Goal: Transaction & Acquisition: Purchase product/service

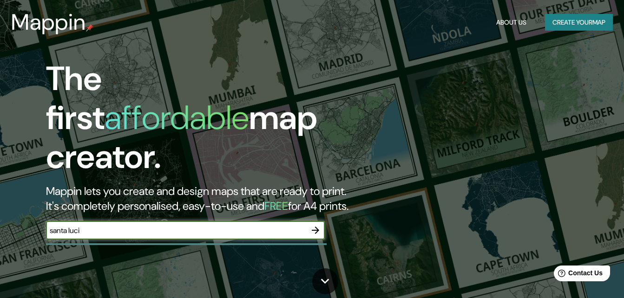
type input "santa [DATE]"
click at [313, 225] on icon "button" at bounding box center [315, 230] width 11 height 11
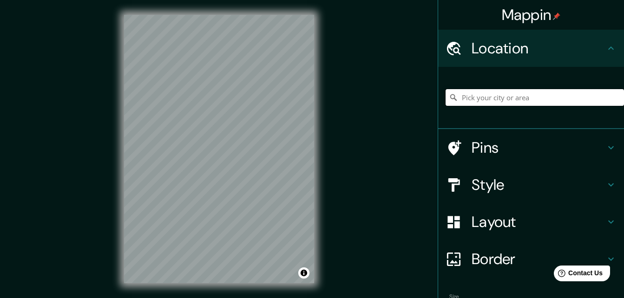
click at [466, 102] on input "Pick your city or area" at bounding box center [534, 97] width 178 height 17
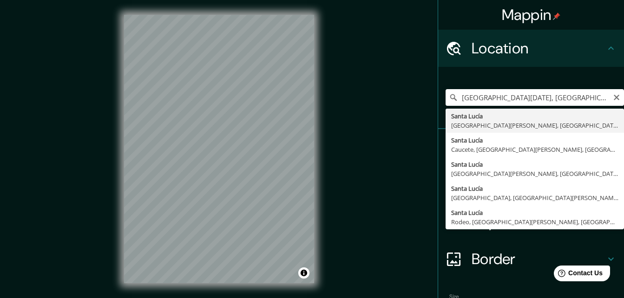
type input "[GEOGRAPHIC_DATA], [GEOGRAPHIC_DATA][PERSON_NAME], [GEOGRAPHIC_DATA]"
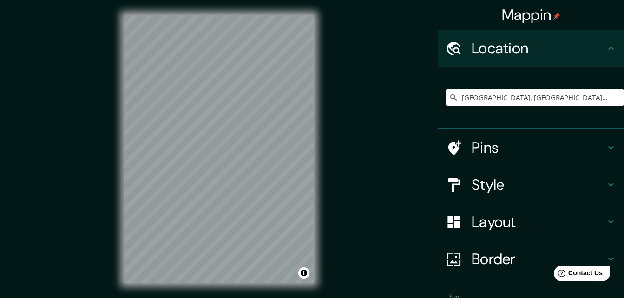
click at [331, 231] on div "Mappin Location [GEOGRAPHIC_DATA], [GEOGRAPHIC_DATA][PERSON_NAME], [GEOGRAPHIC_…" at bounding box center [312, 156] width 624 height 313
click at [181, 159] on div at bounding box center [179, 156] width 7 height 7
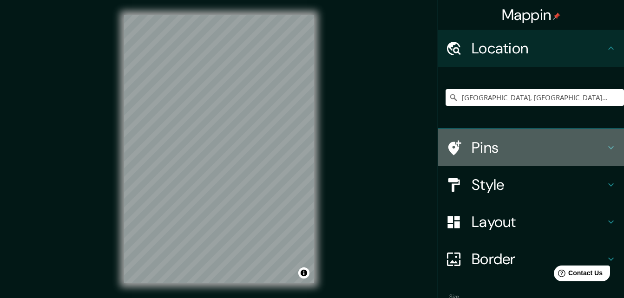
click at [499, 150] on h4 "Pins" at bounding box center [538, 147] width 134 height 19
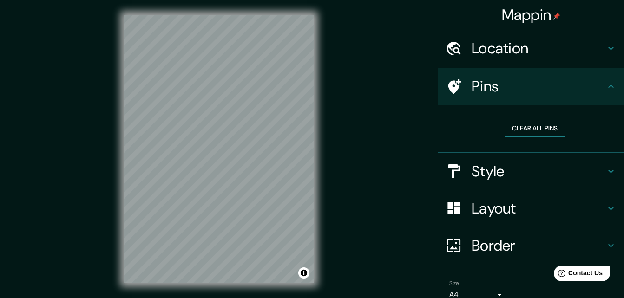
click at [514, 130] on button "Clear all pins" at bounding box center [534, 128] width 60 height 17
click at [522, 176] on h4 "Style" at bounding box center [538, 171] width 134 height 19
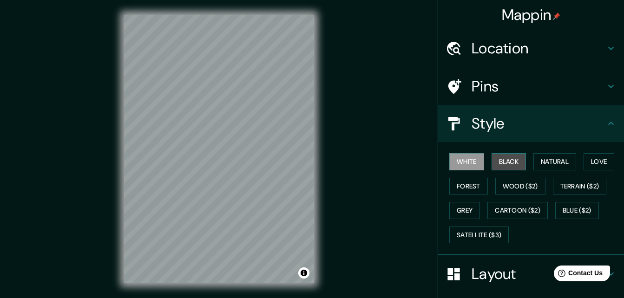
click at [508, 164] on button "Black" at bounding box center [508, 161] width 35 height 17
click at [456, 163] on button "White" at bounding box center [466, 161] width 35 height 17
click at [542, 159] on button "Natural" at bounding box center [554, 161] width 43 height 17
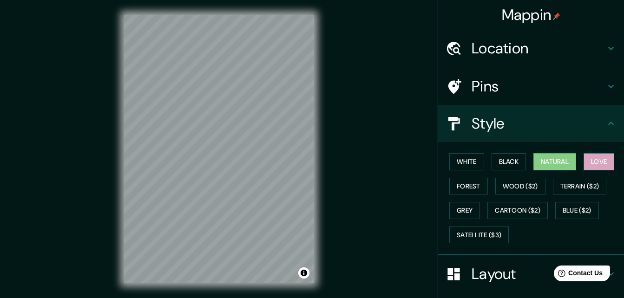
click at [605, 161] on button "Love" at bounding box center [598, 161] width 31 height 17
click at [472, 189] on button "Forest" at bounding box center [468, 186] width 39 height 17
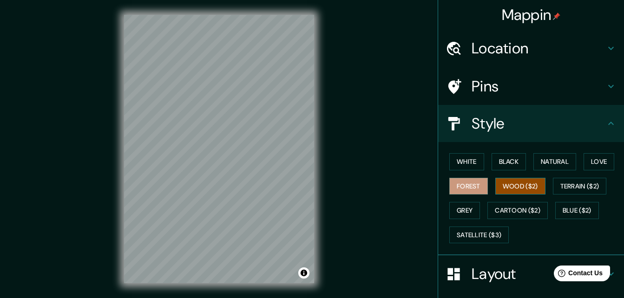
click at [509, 181] on button "Wood ($2)" at bounding box center [520, 186] width 50 height 17
click at [467, 208] on button "Grey" at bounding box center [464, 210] width 31 height 17
click at [520, 189] on button "Wood ($2)" at bounding box center [520, 186] width 50 height 17
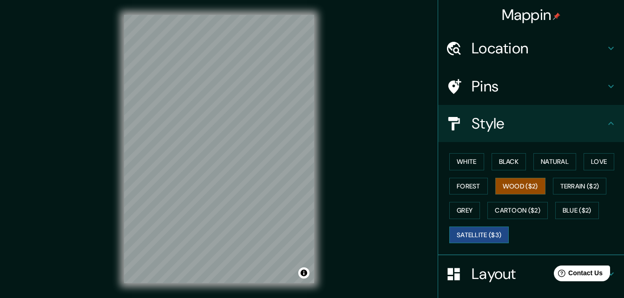
click at [478, 238] on button "Satellite ($3)" at bounding box center [478, 235] width 59 height 17
click at [462, 189] on button "Forest" at bounding box center [468, 186] width 39 height 17
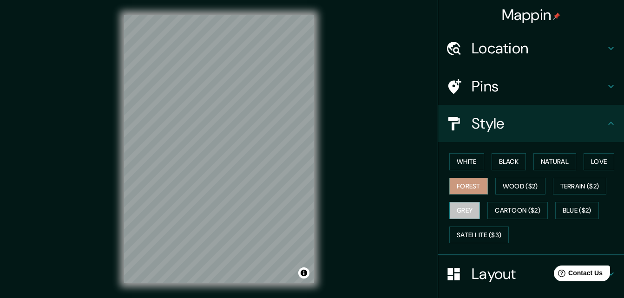
click at [462, 206] on button "Grey" at bounding box center [464, 210] width 31 height 17
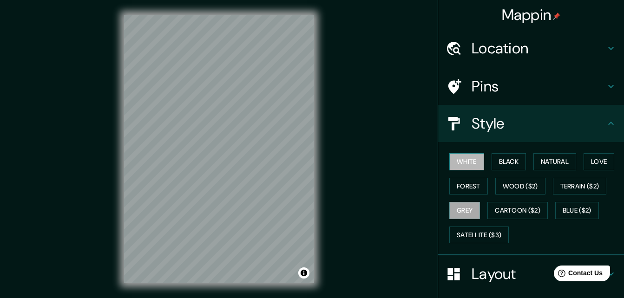
click at [451, 162] on button "White" at bounding box center [466, 161] width 35 height 17
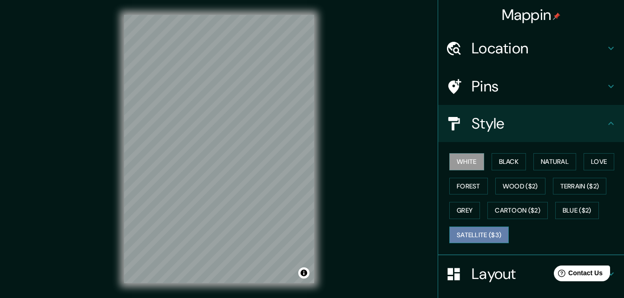
click at [479, 239] on button "Satellite ($3)" at bounding box center [478, 235] width 59 height 17
click at [470, 156] on button "White" at bounding box center [466, 161] width 35 height 17
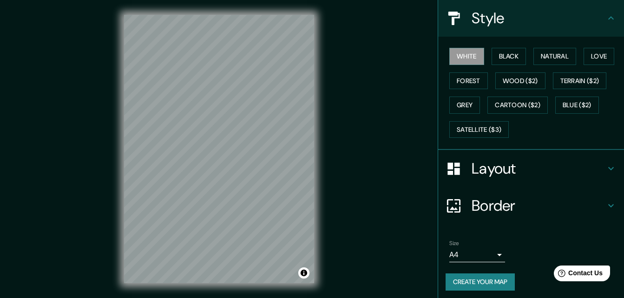
scroll to position [109, 0]
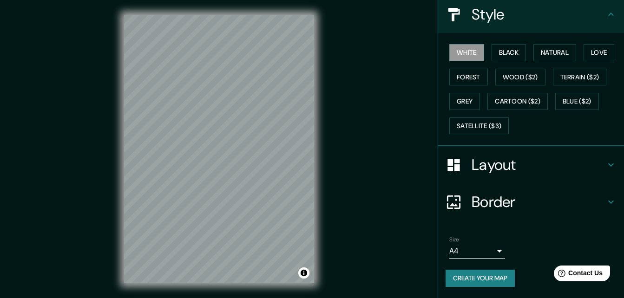
click at [485, 249] on body "Mappin Location [GEOGRAPHIC_DATA], [GEOGRAPHIC_DATA][PERSON_NAME], [GEOGRAPHIC_…" at bounding box center [312, 149] width 624 height 298
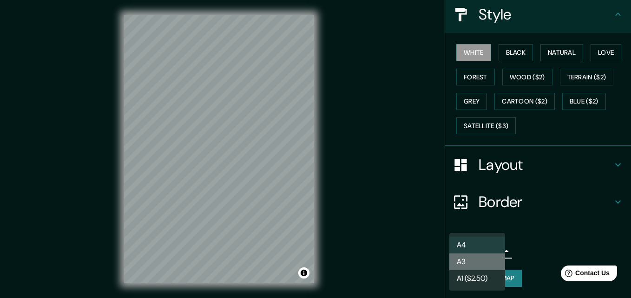
click at [481, 259] on li "A3" at bounding box center [477, 262] width 56 height 17
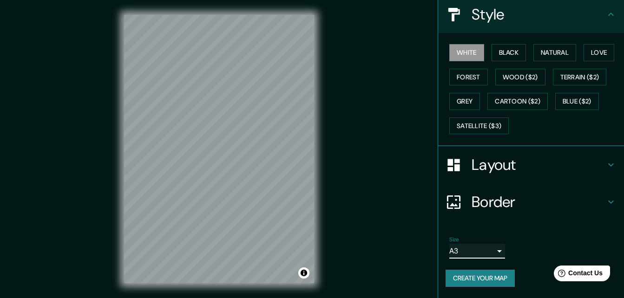
scroll to position [15, 0]
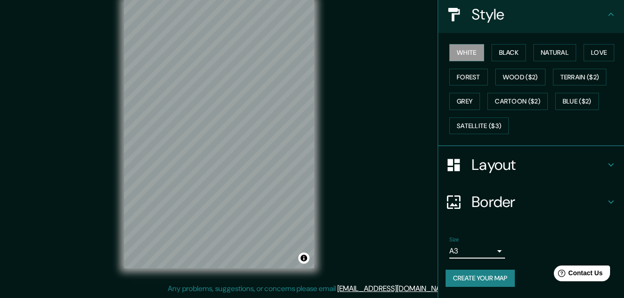
click at [489, 255] on body "Mappin Location [GEOGRAPHIC_DATA], [GEOGRAPHIC_DATA][PERSON_NAME], [GEOGRAPHIC_…" at bounding box center [312, 134] width 624 height 298
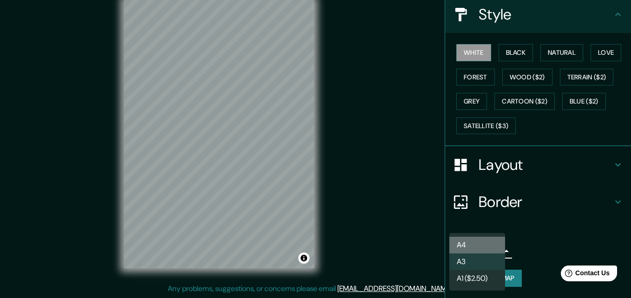
click at [458, 247] on li "A4" at bounding box center [477, 245] width 56 height 17
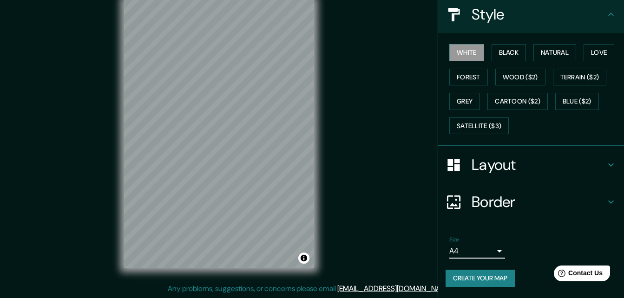
click at [489, 213] on div "Border" at bounding box center [531, 201] width 186 height 37
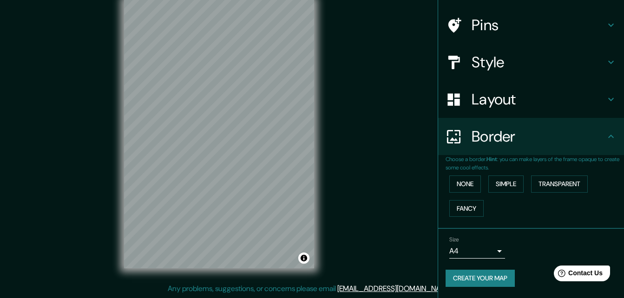
scroll to position [61, 0]
click at [503, 105] on h4 "Layout" at bounding box center [538, 99] width 134 height 19
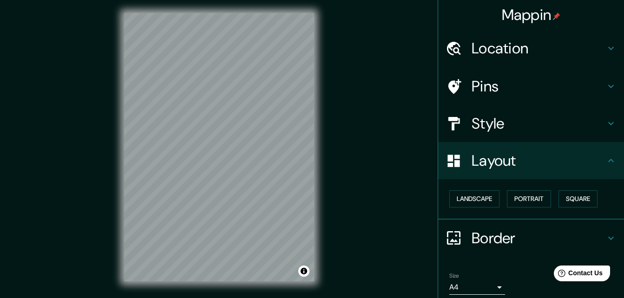
scroll to position [0, 0]
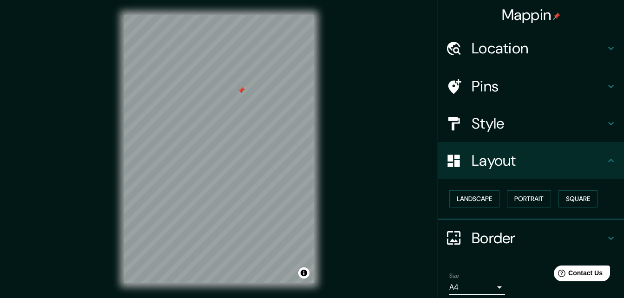
click at [510, 49] on h4 "Location" at bounding box center [538, 48] width 134 height 19
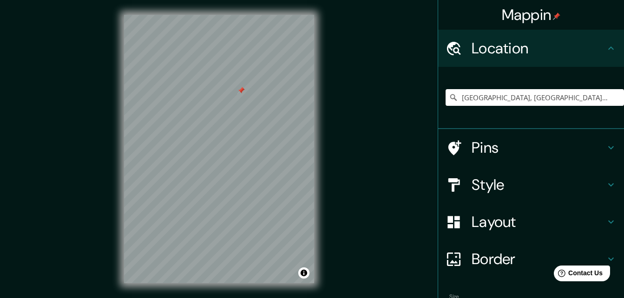
click at [510, 49] on h4 "Location" at bounding box center [538, 48] width 134 height 19
click at [500, 152] on h4 "Pins" at bounding box center [538, 147] width 134 height 19
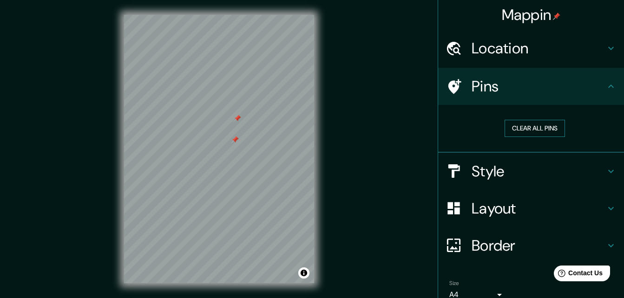
click at [521, 131] on button "Clear all pins" at bounding box center [534, 128] width 60 height 17
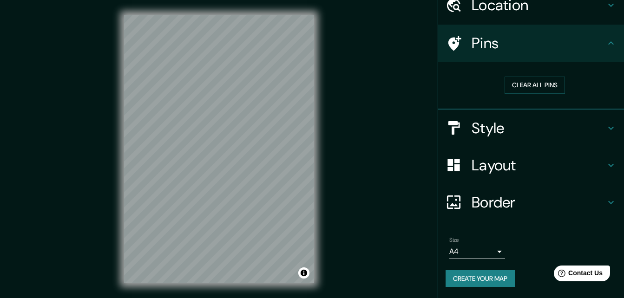
click at [116, 209] on div "© Mapbox © OpenStreetMap Improve this map" at bounding box center [219, 149] width 220 height 298
click at [405, 149] on div "Mappin Location [GEOGRAPHIC_DATA], [GEOGRAPHIC_DATA][PERSON_NAME], [GEOGRAPHIC_…" at bounding box center [312, 156] width 624 height 313
click at [477, 278] on button "Create your map" at bounding box center [479, 278] width 69 height 17
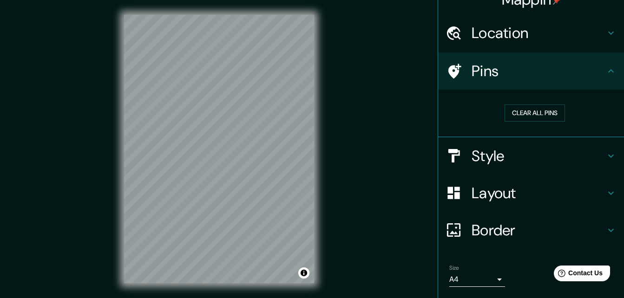
scroll to position [0, 0]
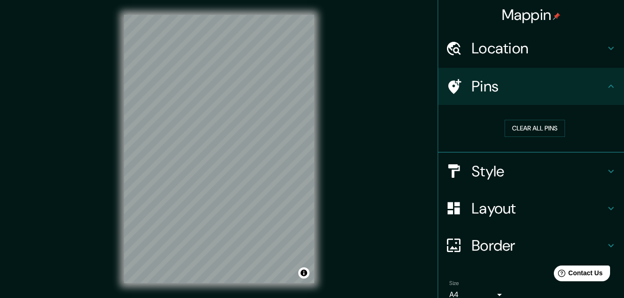
click at [590, 90] on h4 "Pins" at bounding box center [538, 86] width 134 height 19
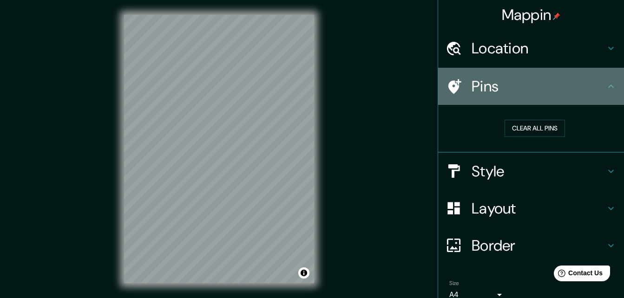
click at [608, 87] on icon at bounding box center [611, 86] width 6 height 3
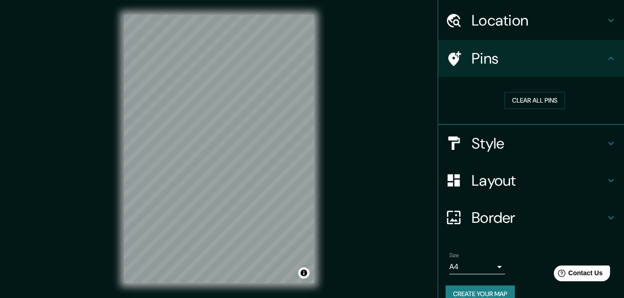
scroll to position [43, 0]
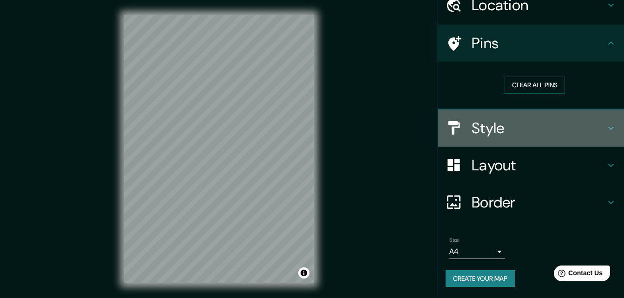
click at [503, 131] on h4 "Style" at bounding box center [538, 128] width 134 height 19
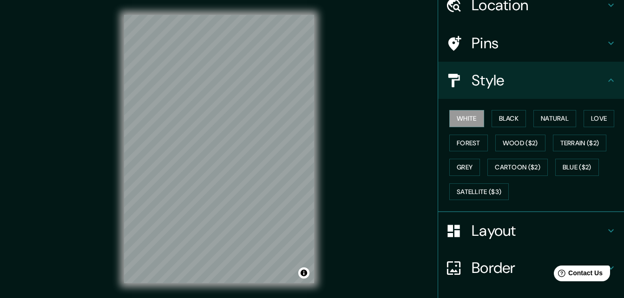
click at [483, 231] on h4 "Layout" at bounding box center [538, 230] width 134 height 19
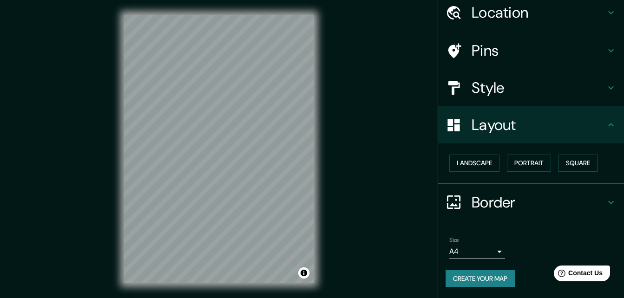
scroll to position [36, 0]
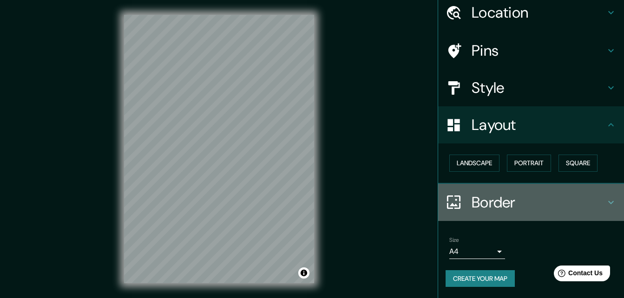
click at [496, 196] on h4 "Border" at bounding box center [538, 202] width 134 height 19
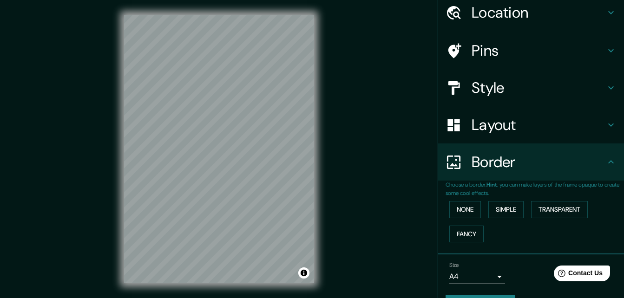
click at [517, 20] on h4 "Location" at bounding box center [538, 12] width 134 height 19
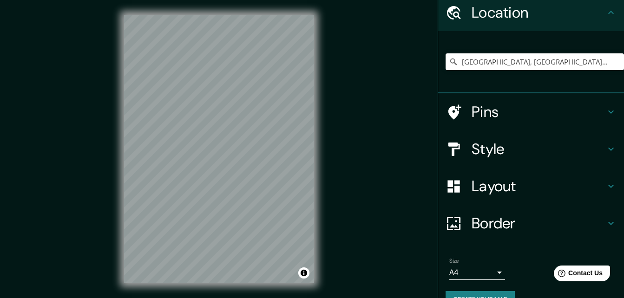
click at [517, 20] on h4 "Location" at bounding box center [538, 12] width 134 height 19
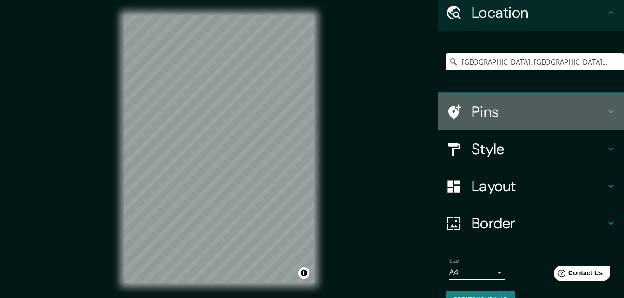
click at [471, 121] on h4 "Pins" at bounding box center [538, 112] width 134 height 19
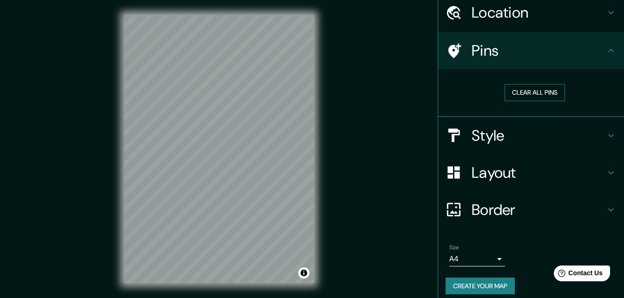
click at [523, 92] on button "Clear all pins" at bounding box center [534, 92] width 60 height 17
click at [490, 138] on h4 "Style" at bounding box center [538, 135] width 134 height 19
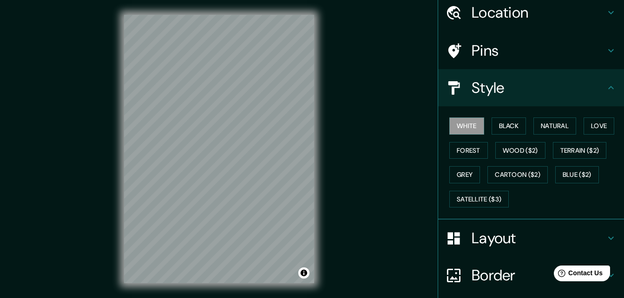
click at [478, 235] on h4 "Layout" at bounding box center [538, 238] width 134 height 19
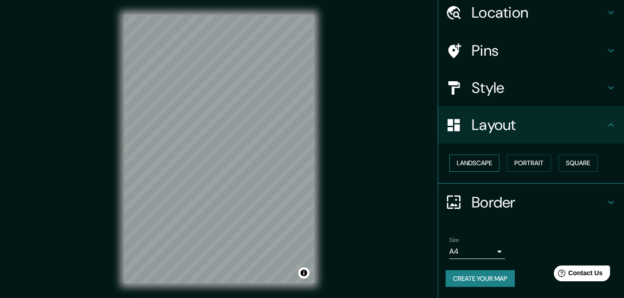
click at [476, 162] on button "Landscape" at bounding box center [474, 163] width 50 height 17
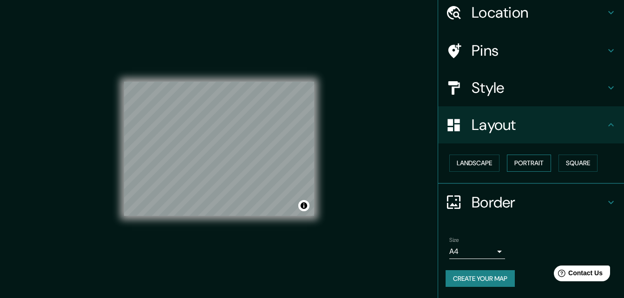
click at [511, 159] on button "Portrait" at bounding box center [529, 163] width 44 height 17
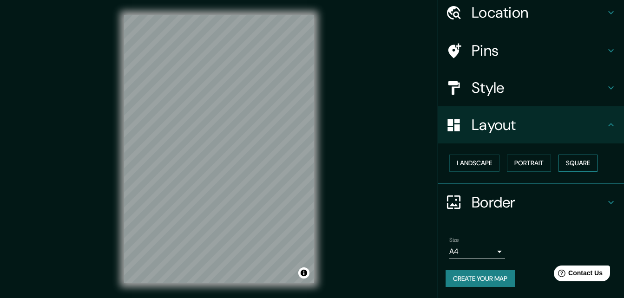
click at [566, 159] on button "Square" at bounding box center [577, 163] width 39 height 17
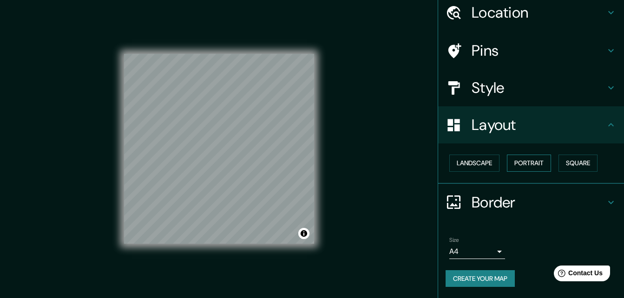
click at [512, 163] on button "Portrait" at bounding box center [529, 163] width 44 height 17
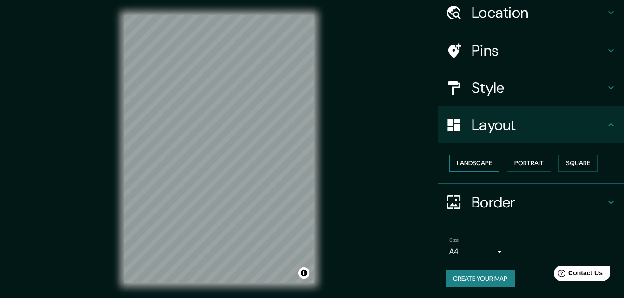
click at [481, 163] on button "Landscape" at bounding box center [474, 163] width 50 height 17
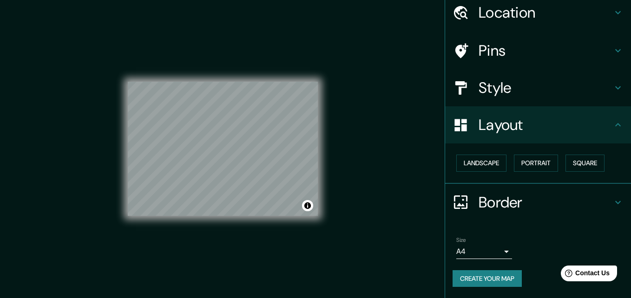
click at [494, 249] on body "Mappin Location [GEOGRAPHIC_DATA], [GEOGRAPHIC_DATA][PERSON_NAME], [GEOGRAPHIC_…" at bounding box center [315, 149] width 631 height 298
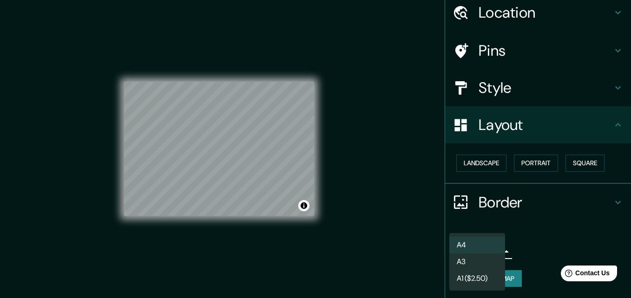
click at [467, 261] on li "A3" at bounding box center [477, 262] width 56 height 17
click at [470, 253] on body "Mappin Location [GEOGRAPHIC_DATA], [GEOGRAPHIC_DATA][PERSON_NAME], [GEOGRAPHIC_…" at bounding box center [315, 149] width 631 height 298
click at [470, 247] on li "A4" at bounding box center [477, 245] width 56 height 17
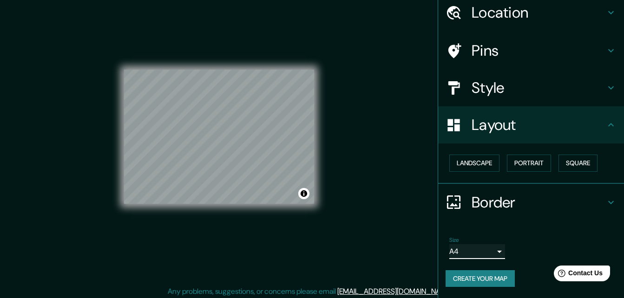
scroll to position [15, 0]
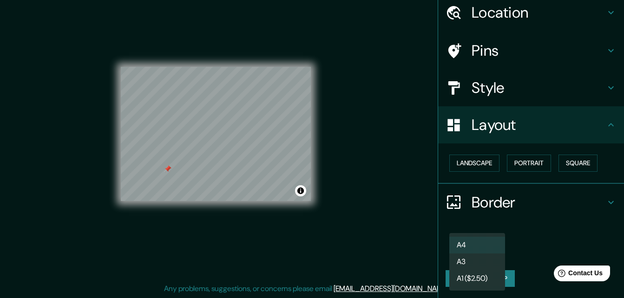
drag, startPoint x: 494, startPoint y: 252, endPoint x: 488, endPoint y: 254, distance: 5.8
click at [493, 252] on body "Mappin Location [GEOGRAPHIC_DATA], [GEOGRAPHIC_DATA][PERSON_NAME], [GEOGRAPHIC_…" at bounding box center [312, 134] width 624 height 298
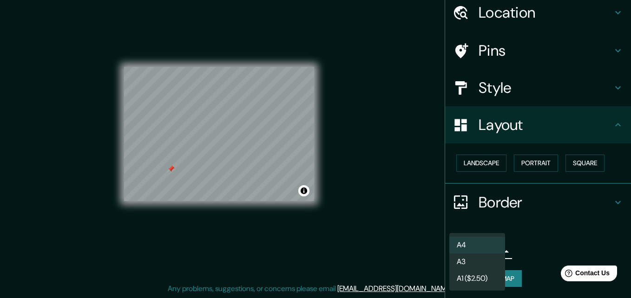
click at [475, 273] on li "A1 ($2.50)" at bounding box center [477, 278] width 56 height 17
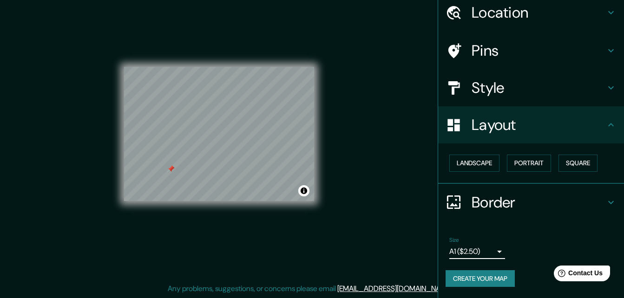
click at [472, 255] on body "Mappin Location [GEOGRAPHIC_DATA], [GEOGRAPHIC_DATA][PERSON_NAME], [GEOGRAPHIC_…" at bounding box center [312, 134] width 624 height 298
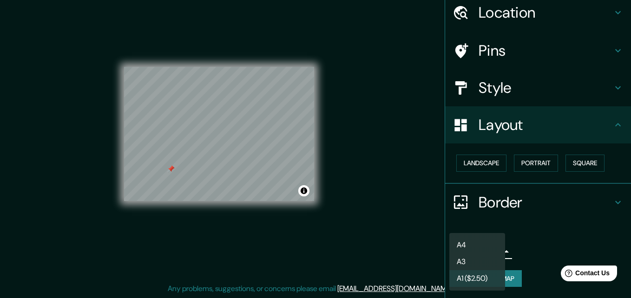
click at [475, 248] on li "A4" at bounding box center [477, 245] width 56 height 17
type input "single"
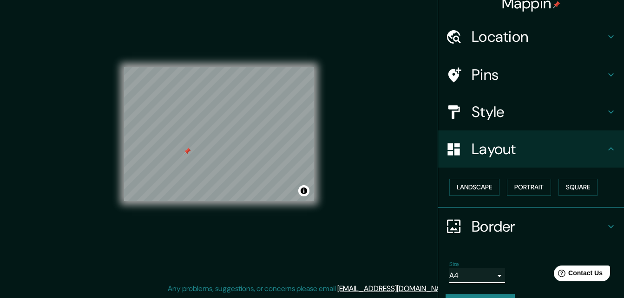
scroll to position [0, 0]
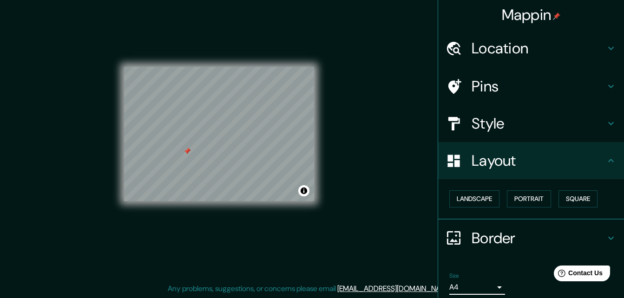
click at [491, 68] on div "Pins" at bounding box center [531, 86] width 186 height 37
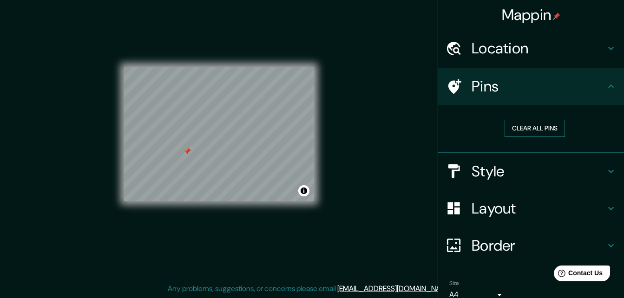
click at [508, 132] on button "Clear all pins" at bounding box center [534, 128] width 60 height 17
click at [501, 96] on div "Pins" at bounding box center [531, 86] width 186 height 37
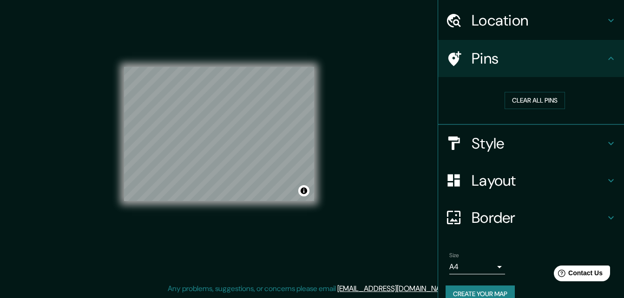
scroll to position [43, 0]
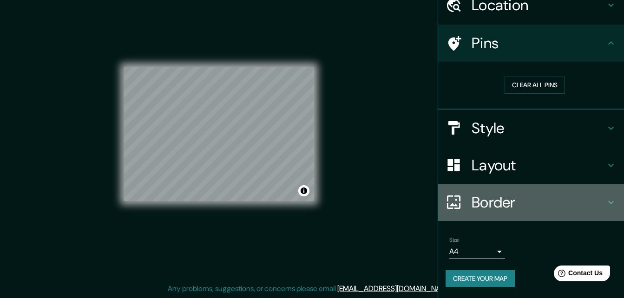
click at [491, 204] on h4 "Border" at bounding box center [538, 202] width 134 height 19
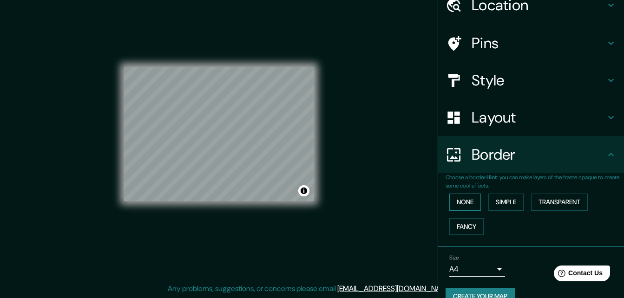
click at [455, 198] on button "None" at bounding box center [465, 202] width 32 height 17
click at [494, 202] on button "Simple" at bounding box center [505, 202] width 35 height 17
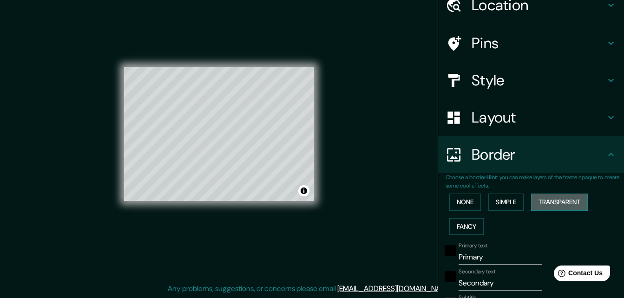
click at [564, 208] on button "Transparent" at bounding box center [559, 202] width 57 height 17
click at [451, 228] on button "Fancy" at bounding box center [466, 226] width 34 height 17
click at [450, 204] on button "None" at bounding box center [465, 202] width 32 height 17
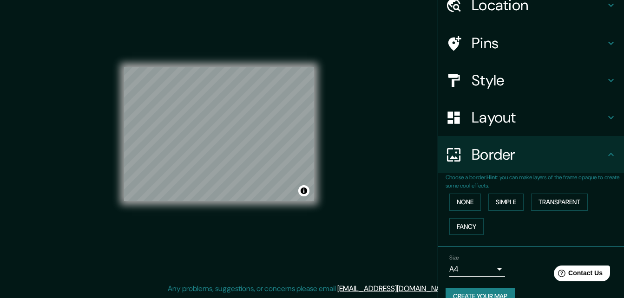
scroll to position [61, 0]
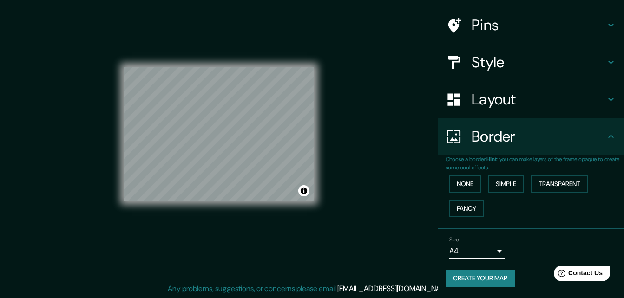
click at [457, 250] on body "Mappin Location [GEOGRAPHIC_DATA], [GEOGRAPHIC_DATA][PERSON_NAME], [GEOGRAPHIC_…" at bounding box center [312, 134] width 624 height 298
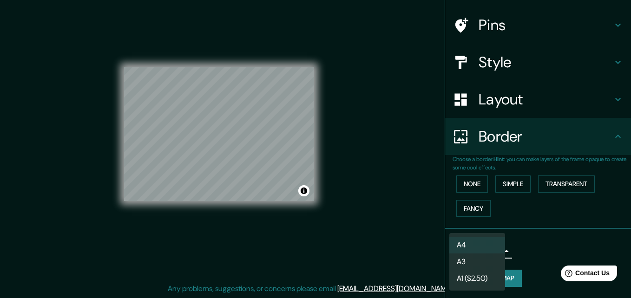
click at [458, 240] on li "A4" at bounding box center [477, 245] width 56 height 17
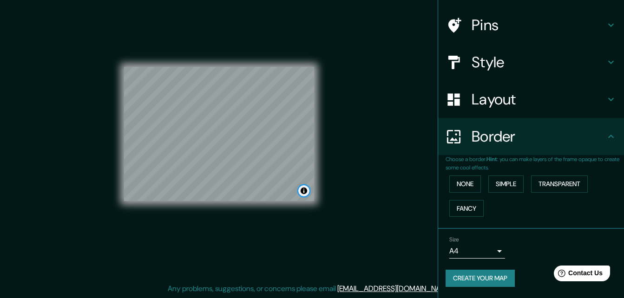
click at [306, 194] on button "Toggle attribution" at bounding box center [303, 190] width 11 height 11
click at [445, 282] on button "Create your map" at bounding box center [479, 278] width 69 height 17
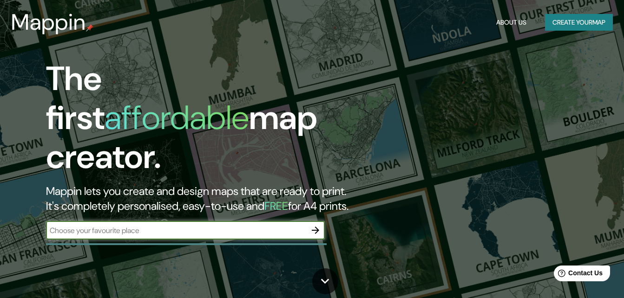
click at [576, 26] on button "Create your map" at bounding box center [579, 22] width 68 height 17
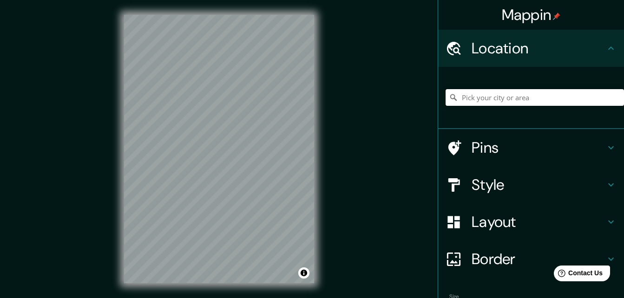
click at [506, 101] on input "Pick your city or area" at bounding box center [534, 97] width 178 height 17
click at [163, 298] on html "Mappin Location Pins Style Layout Border Choose a border. Hint : you can make l…" at bounding box center [312, 149] width 624 height 298
click at [292, 0] on html "Mappin Location Pins Style Layout Border Choose a border. Hint : you can make l…" at bounding box center [312, 149] width 624 height 298
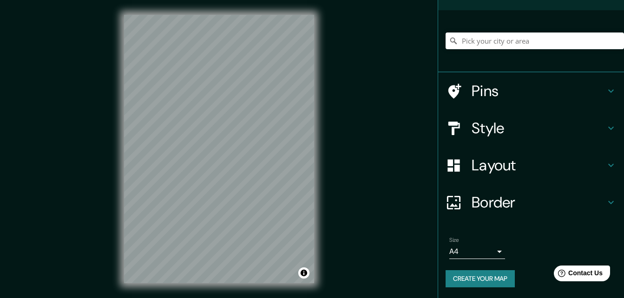
scroll to position [57, 0]
click at [493, 274] on button "Create your map" at bounding box center [479, 278] width 69 height 17
click at [340, 168] on div "Mappin Location Pins Style Layout Border Choose a border. Hint : you can make l…" at bounding box center [312, 156] width 624 height 313
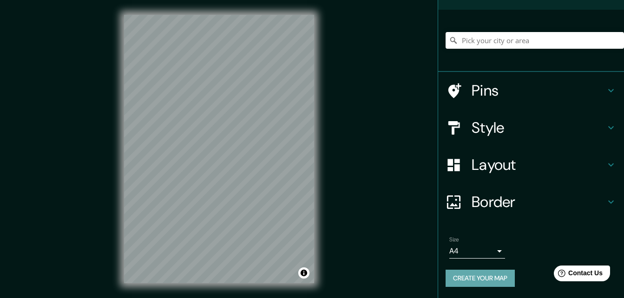
click at [456, 279] on button "Create your map" at bounding box center [479, 278] width 69 height 17
drag, startPoint x: 366, startPoint y: 168, endPoint x: 359, endPoint y: 168, distance: 6.5
click at [366, 168] on div "Mappin Location Pins Style Layout Border Choose a border. Hint : you can make l…" at bounding box center [312, 156] width 624 height 313
click at [484, 278] on button "Create your map" at bounding box center [479, 278] width 69 height 17
click at [343, 170] on div "Mappin Location Pins Style Layout Border Choose a border. Hint : you can make l…" at bounding box center [312, 156] width 624 height 313
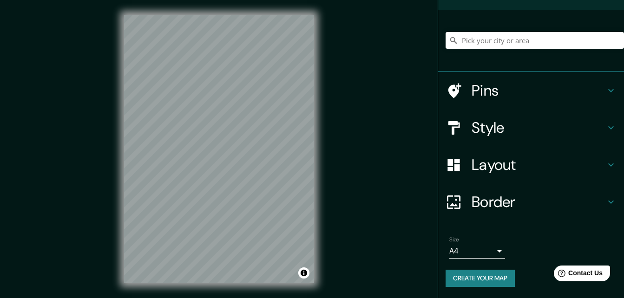
click at [481, 279] on button "Create your map" at bounding box center [479, 278] width 69 height 17
click at [379, 73] on div "Mappin Location Pins Style Layout Border Choose a border. Hint : you can make l…" at bounding box center [312, 156] width 624 height 313
